Goal: Task Accomplishment & Management: Complete application form

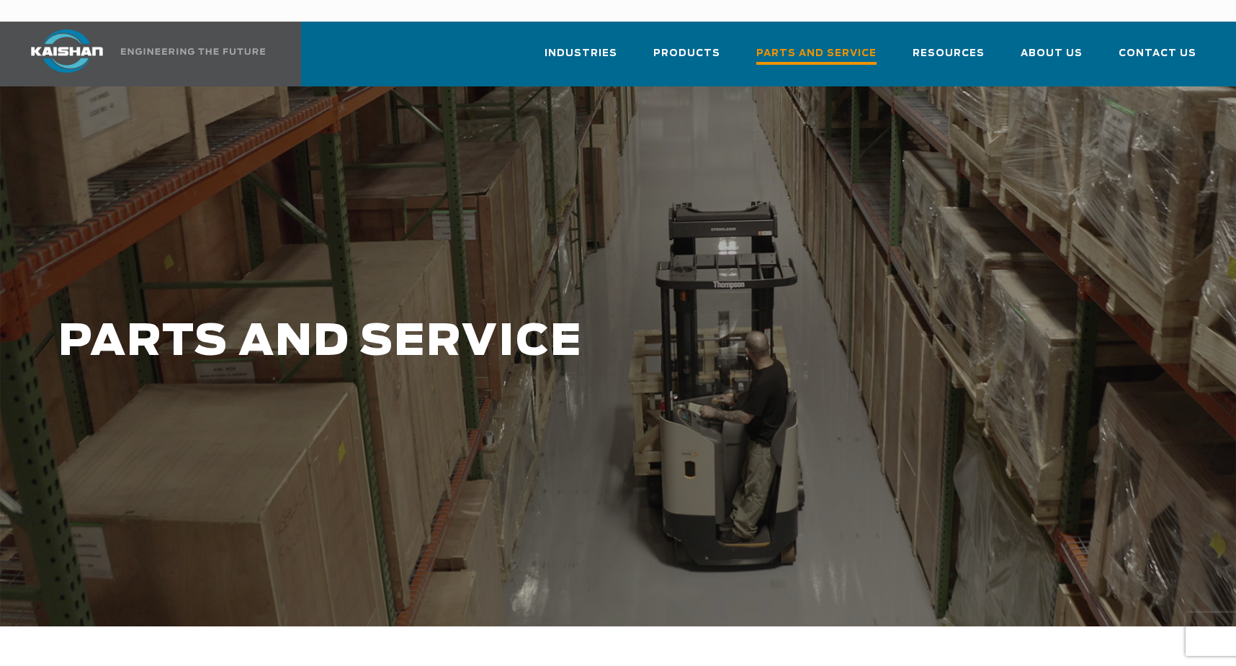
click at [829, 45] on span "Parts and Service" at bounding box center [817, 54] width 120 height 19
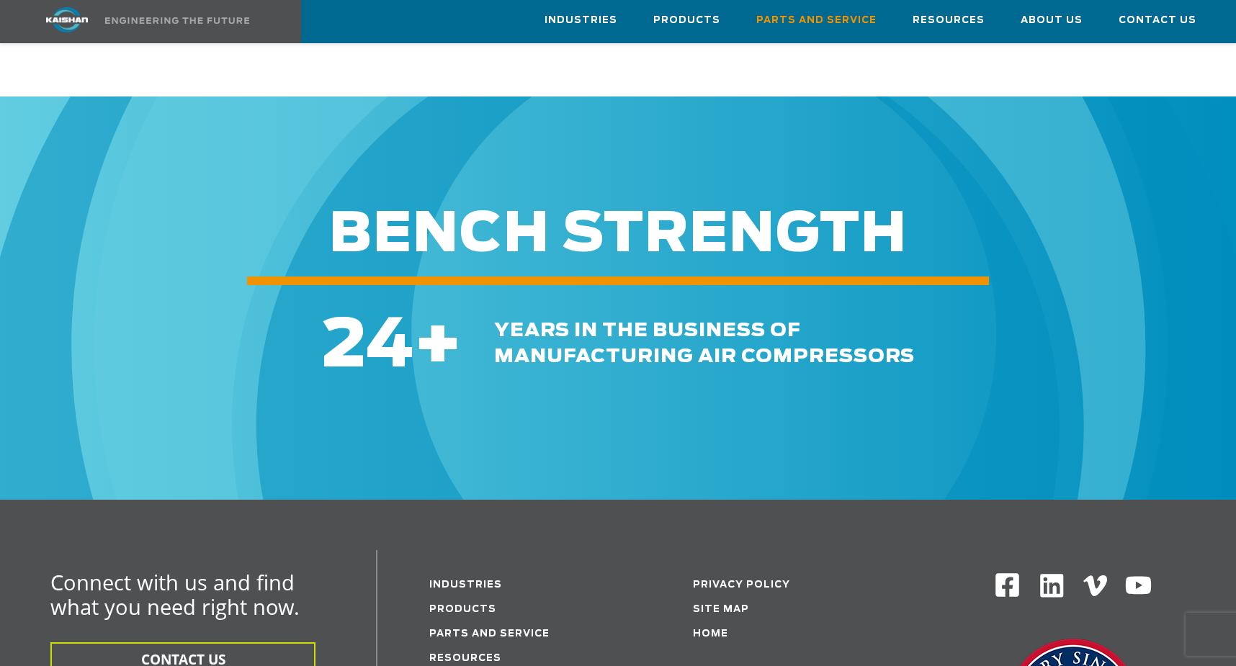
scroll to position [1585, 0]
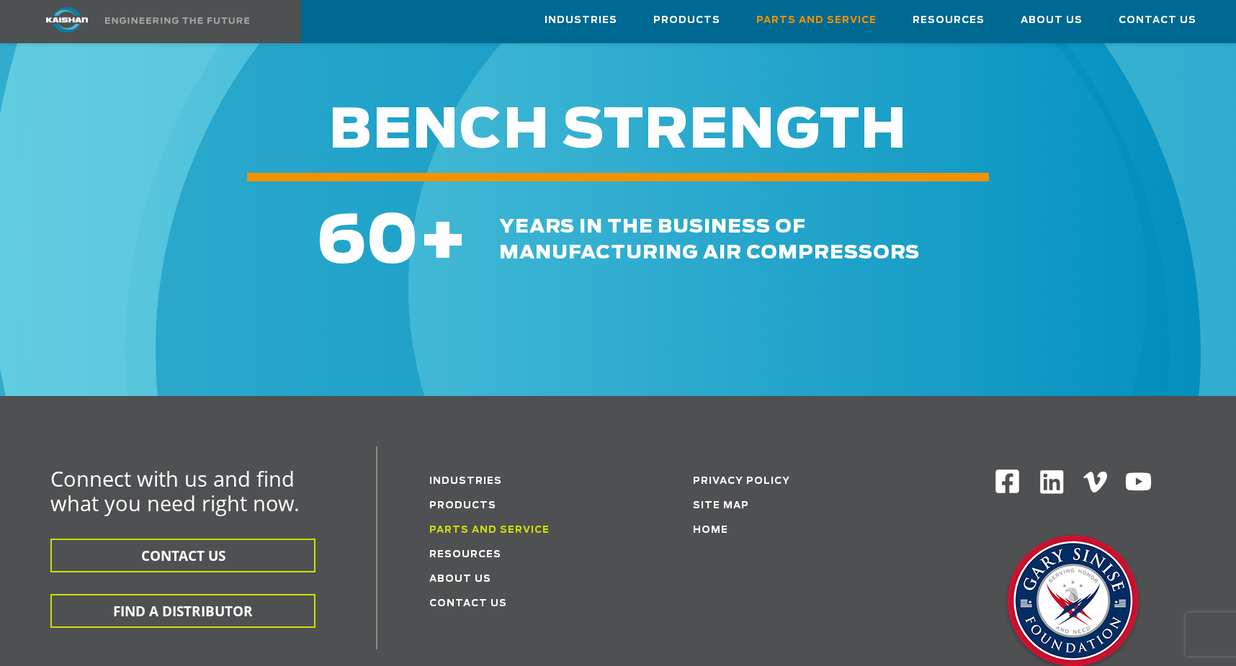
click at [517, 526] on link "Parts and service" at bounding box center [489, 530] width 120 height 9
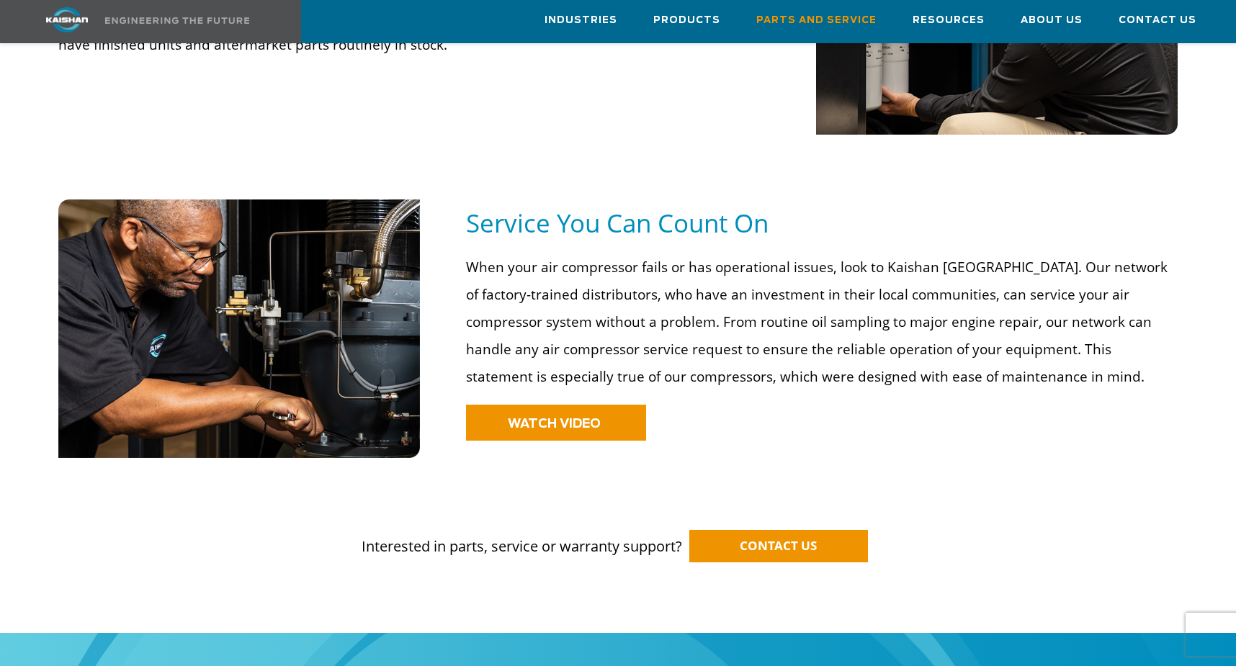
scroll to position [1081, 0]
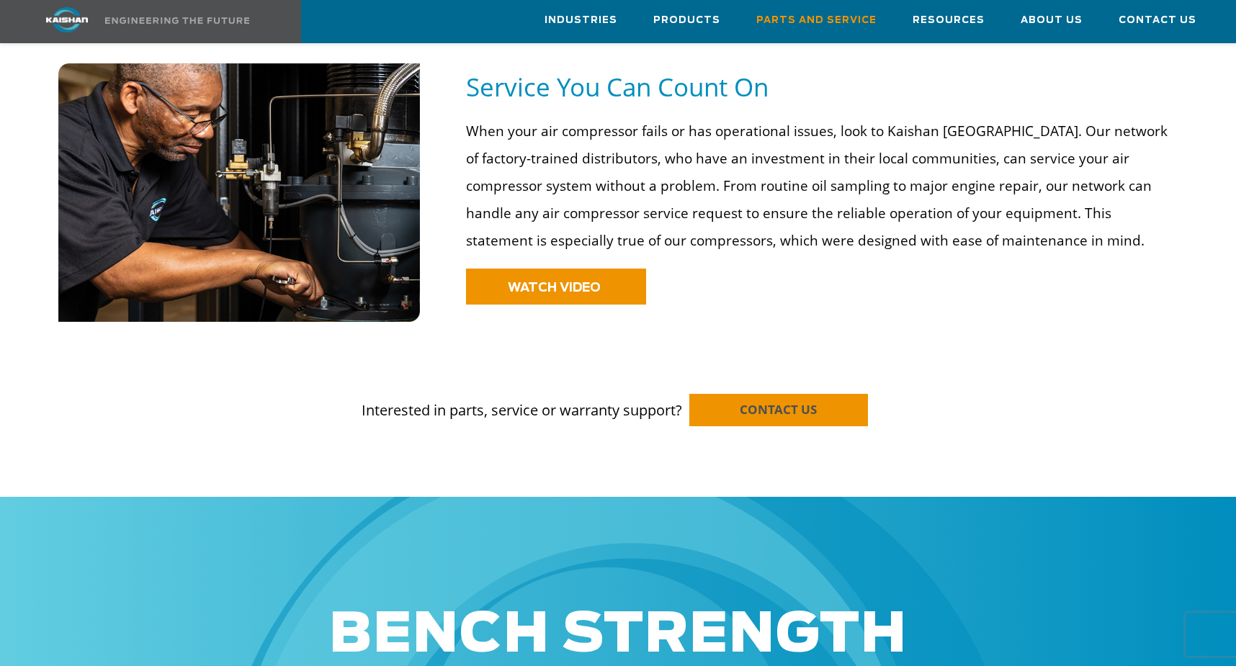
click at [773, 401] on span "CONTACT US" at bounding box center [778, 409] width 77 height 17
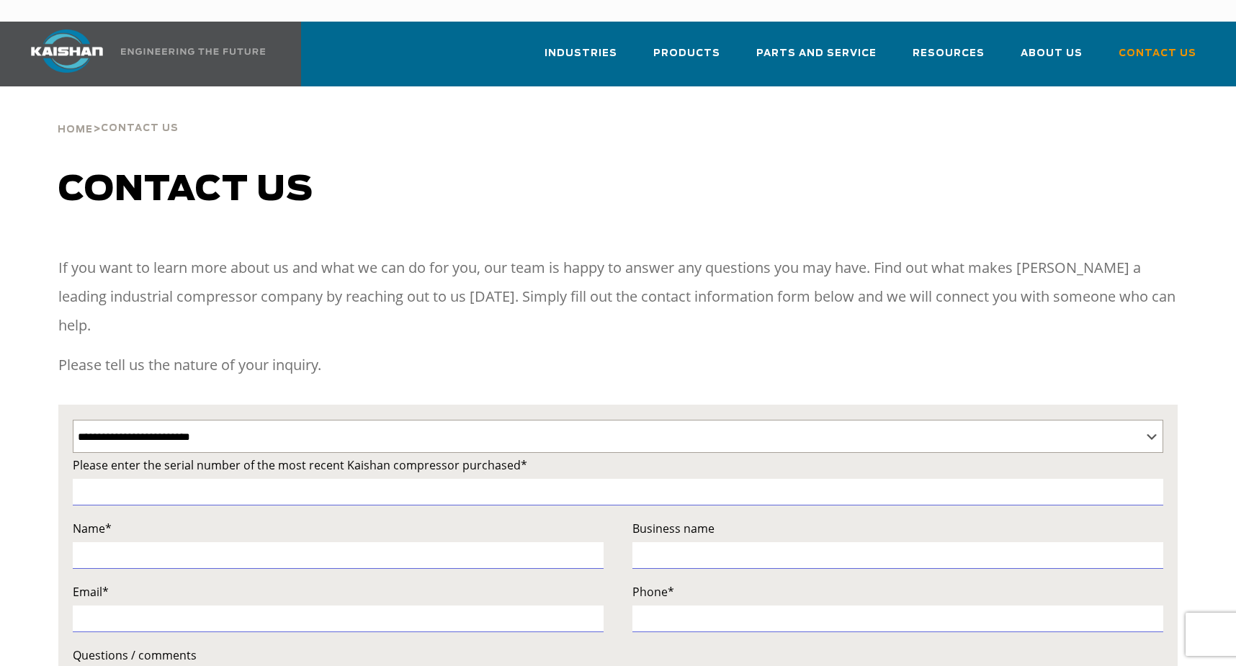
select select "**********"
